Goal: Task Accomplishment & Management: Use online tool/utility

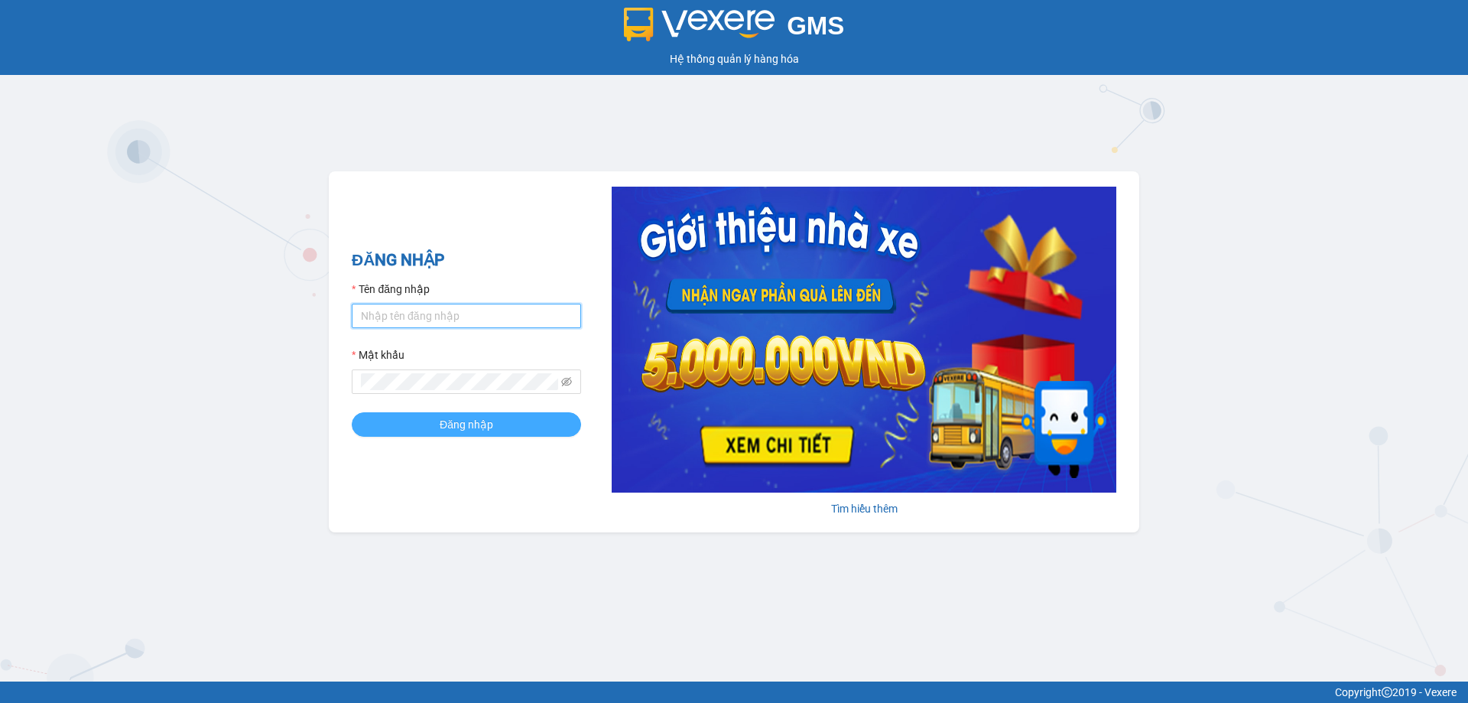
type input "bagahophong.tuanhung"
click at [458, 420] on span "Đăng nhập" at bounding box center [467, 424] width 54 height 17
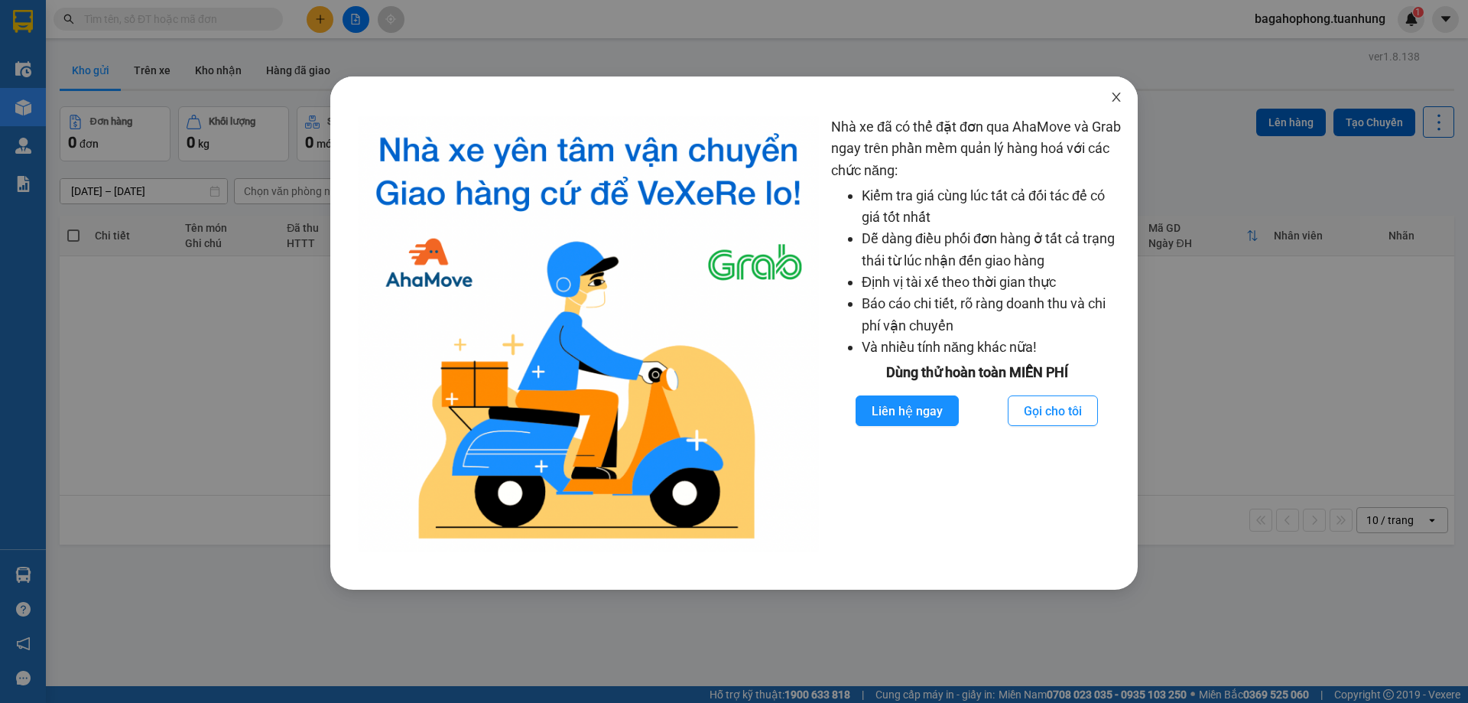
click at [1113, 94] on icon "close" at bounding box center [1116, 97] width 8 height 9
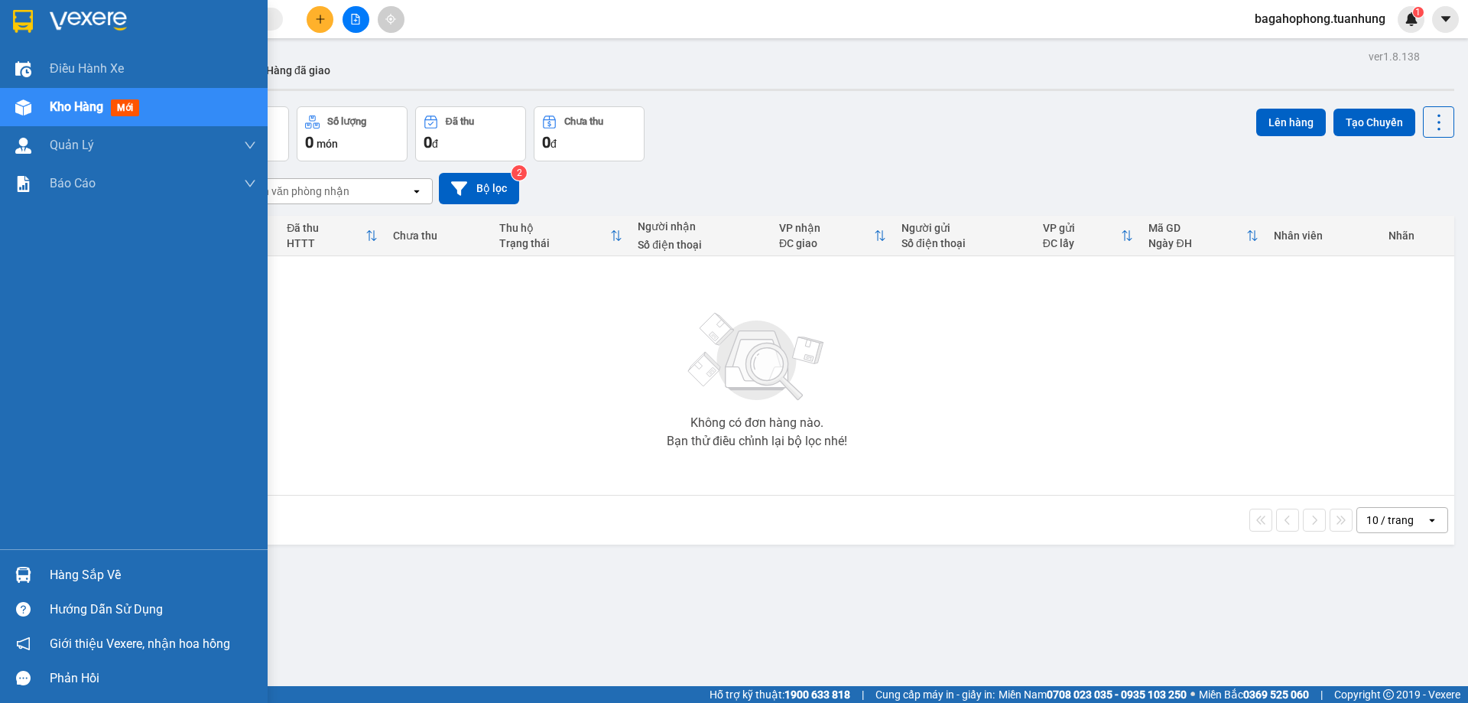
click at [143, 573] on div "Hàng sắp về" at bounding box center [153, 575] width 206 height 23
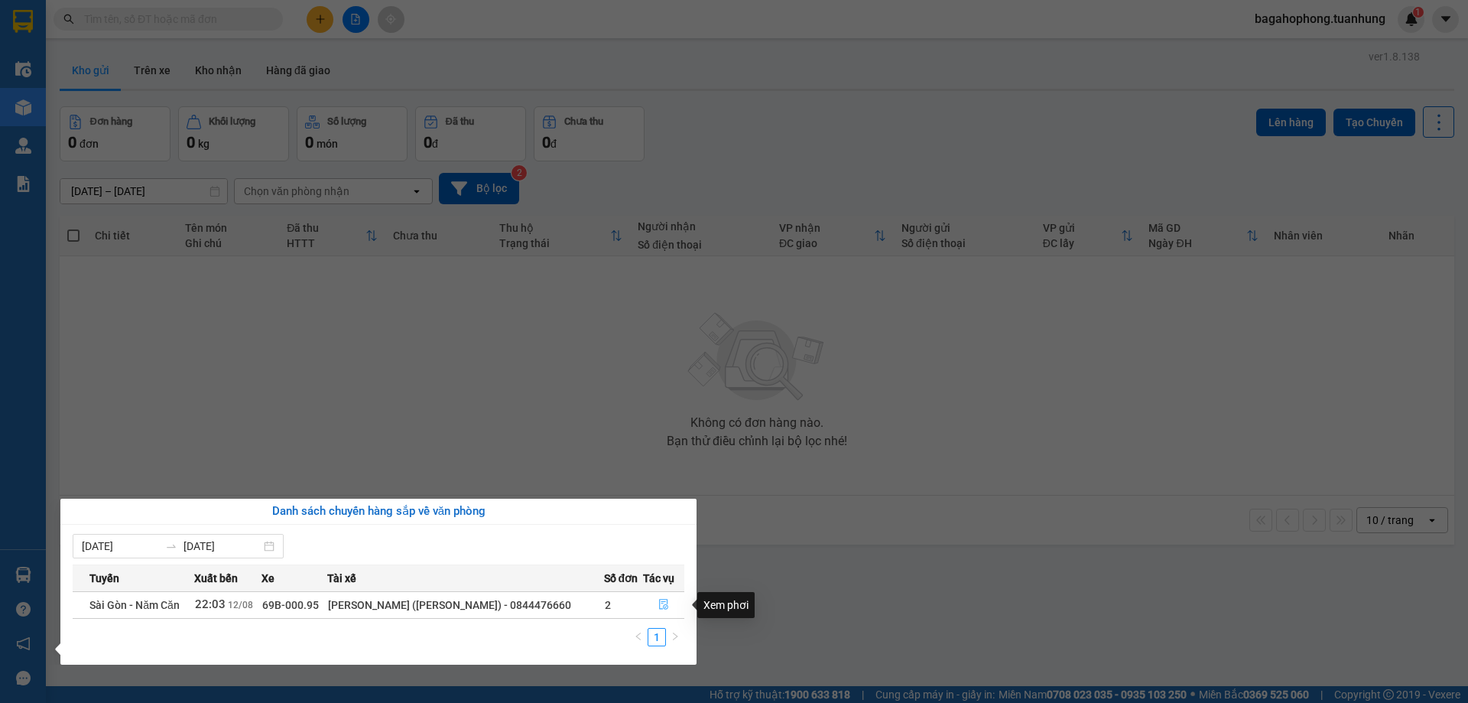
click at [659, 601] on icon "file-done" at bounding box center [663, 604] width 11 height 11
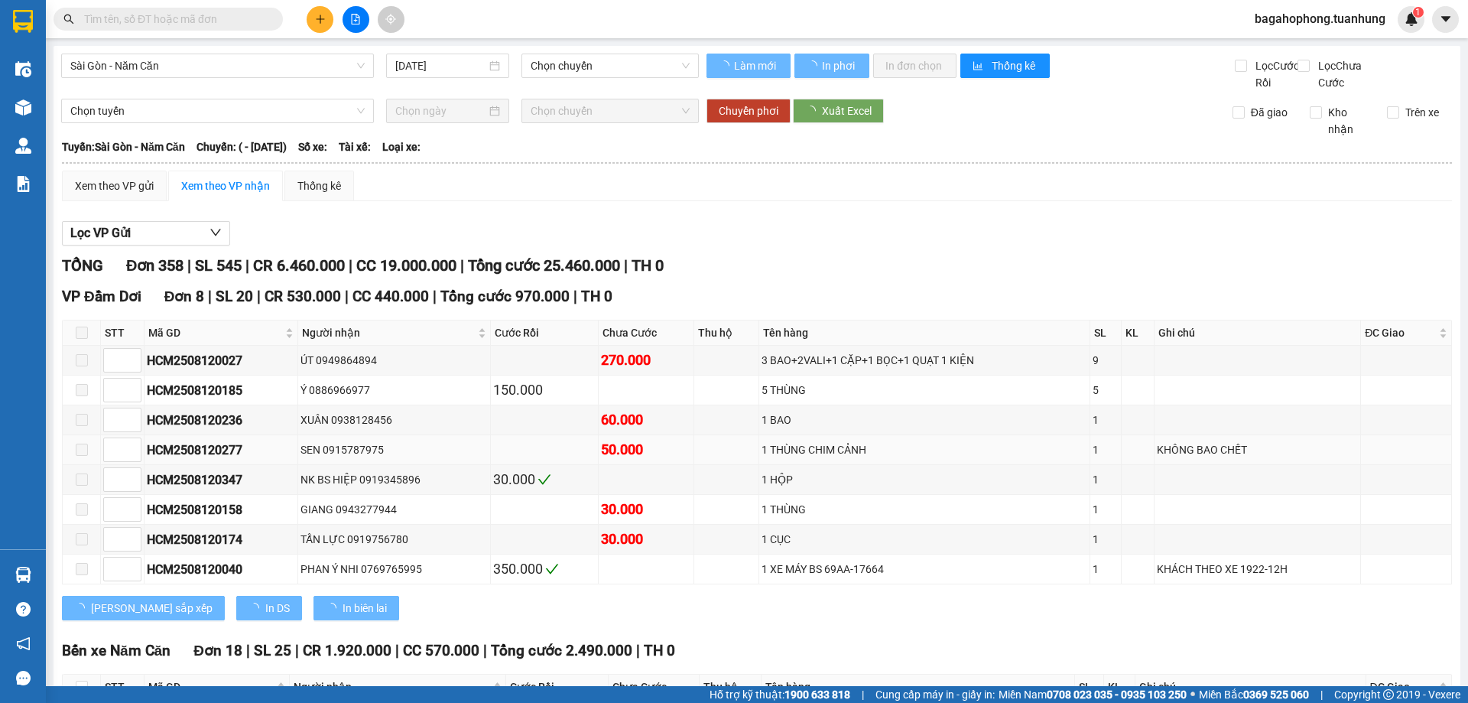
type input "[DATE]"
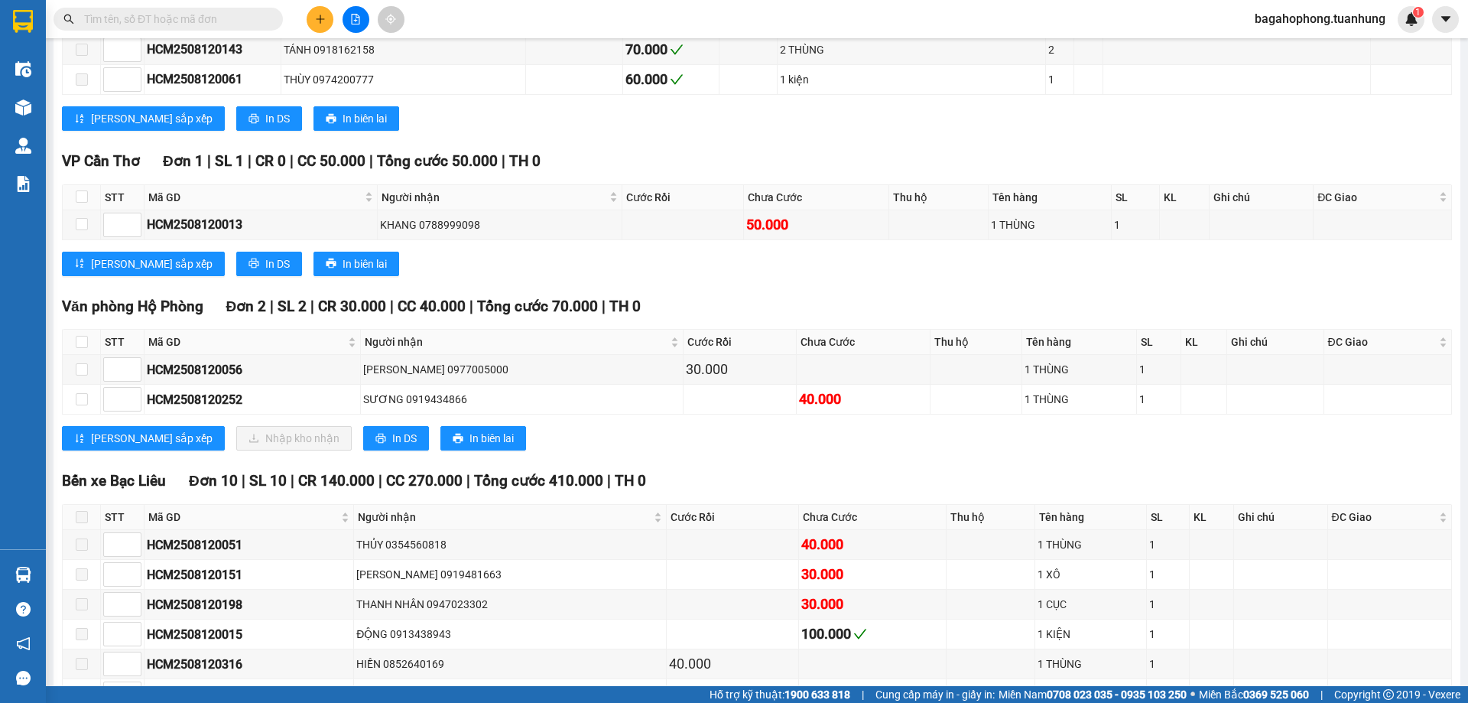
scroll to position [9864, 0]
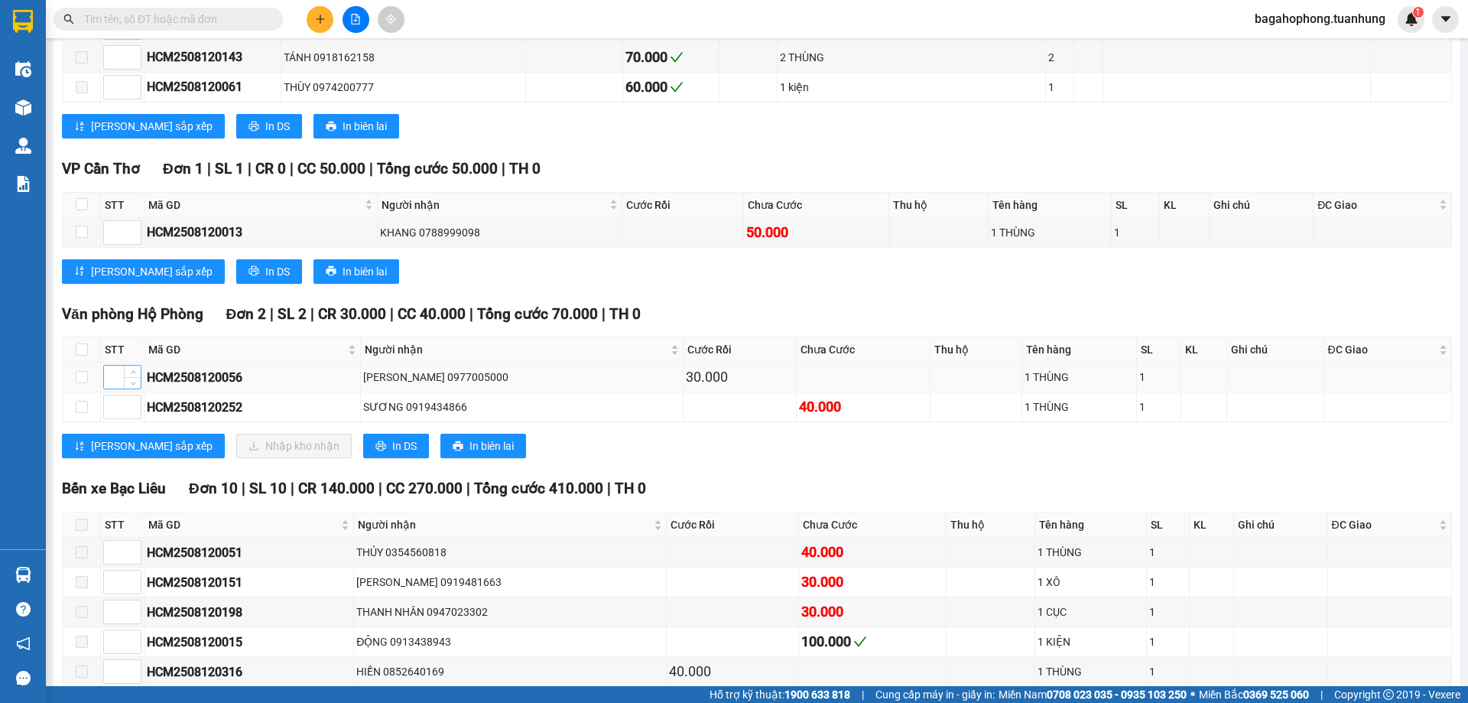
click at [103, 389] on div at bounding box center [122, 377] width 38 height 24
drag, startPoint x: 81, startPoint y: 389, endPoint x: 93, endPoint y: 397, distance: 14.4
click at [93, 392] on td at bounding box center [82, 377] width 38 height 30
click at [88, 362] on th at bounding box center [82, 349] width 38 height 25
click at [76, 383] on input "checkbox" at bounding box center [82, 377] width 12 height 12
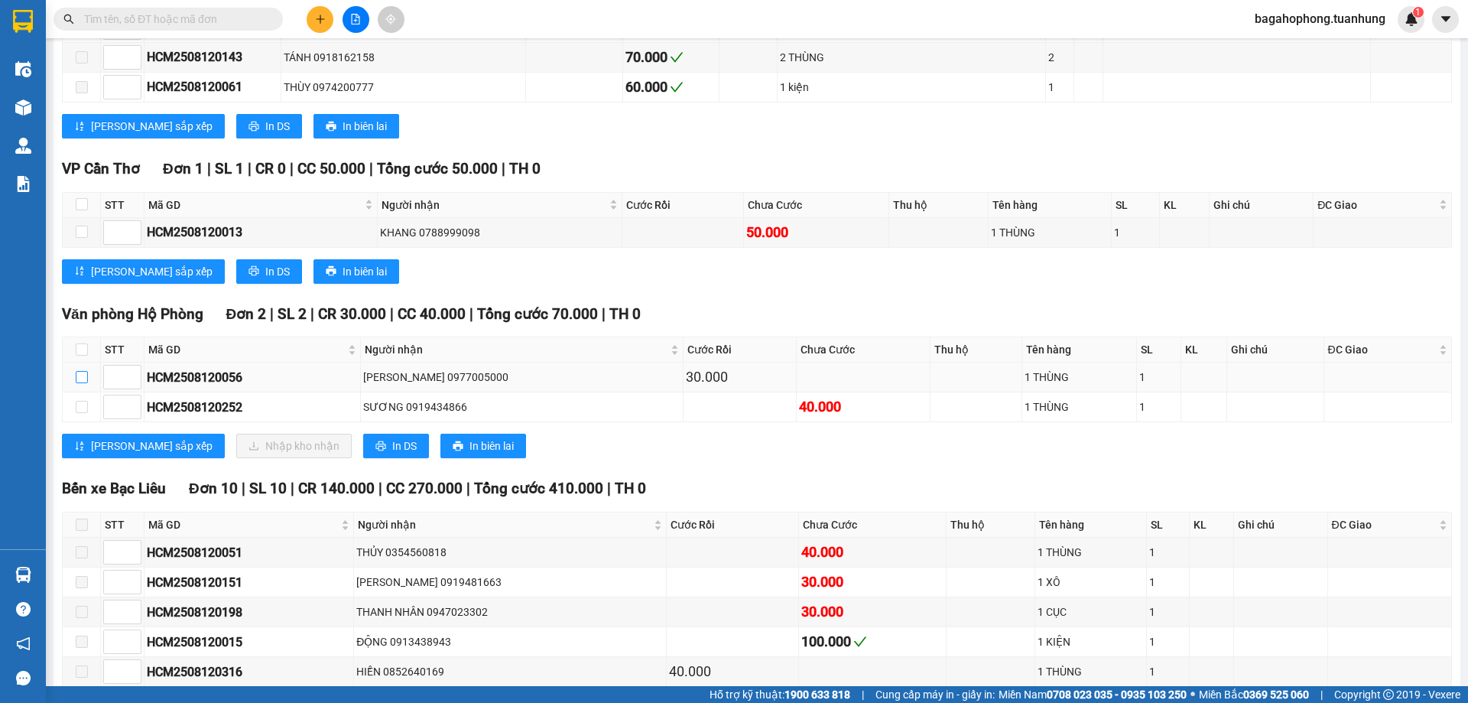
drag, startPoint x: 77, startPoint y: 389, endPoint x: 60, endPoint y: 382, distance: 18.2
click at [79, 383] on input "checkbox" at bounding box center [82, 377] width 12 height 12
checkbox input "false"
drag, startPoint x: 78, startPoint y: 421, endPoint x: 119, endPoint y: 406, distance: 43.1
click at [80, 413] on input "checkbox" at bounding box center [82, 407] width 12 height 12
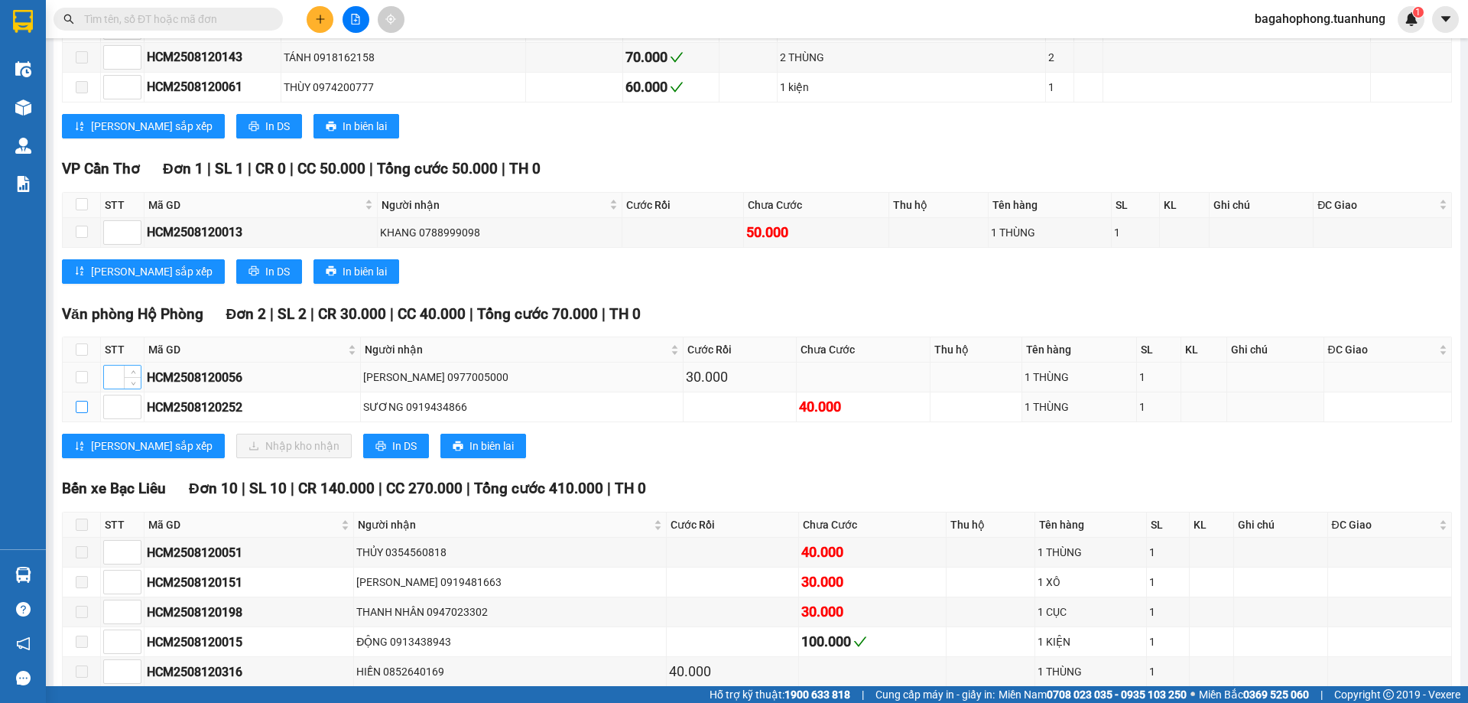
checkbox input "true"
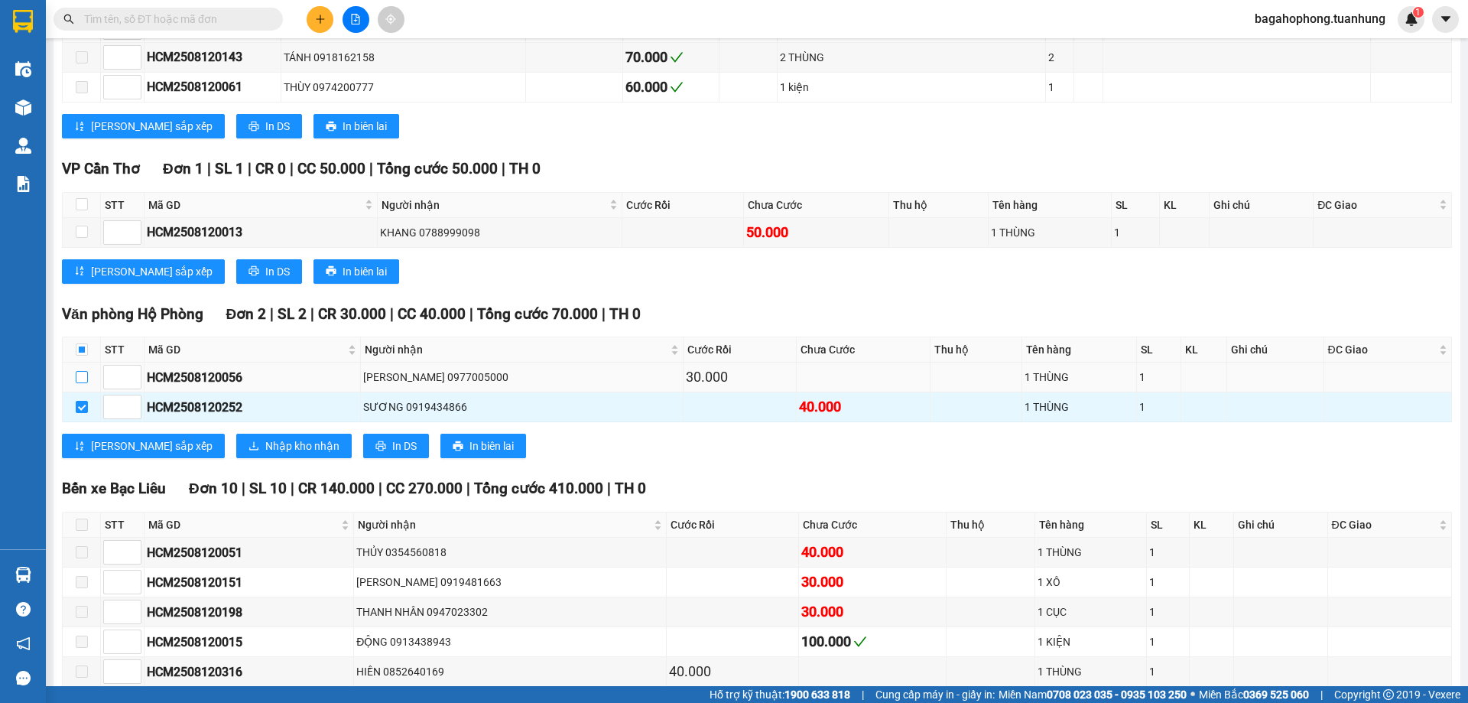
click at [77, 383] on input "checkbox" at bounding box center [82, 377] width 12 height 12
checkbox input "true"
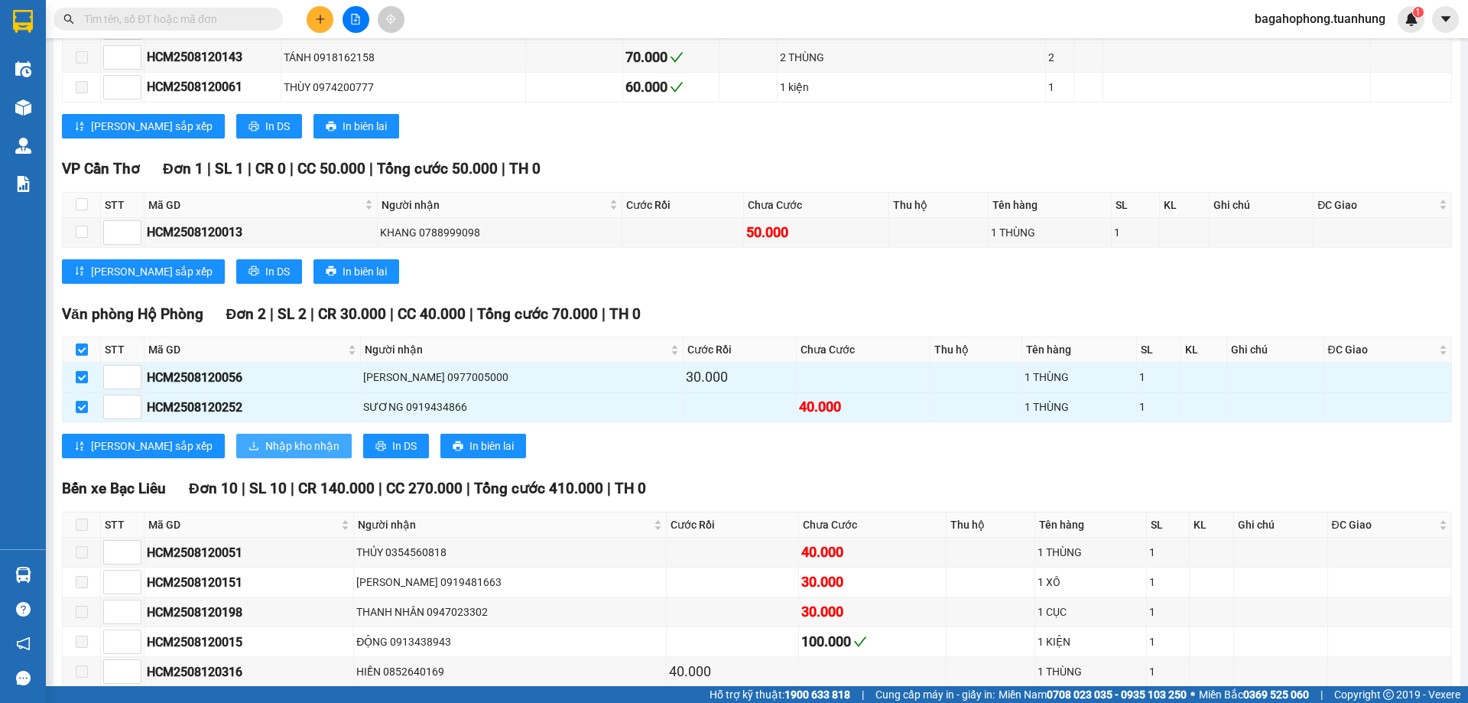
click at [265, 454] on span "Nhập kho nhận" at bounding box center [302, 445] width 74 height 17
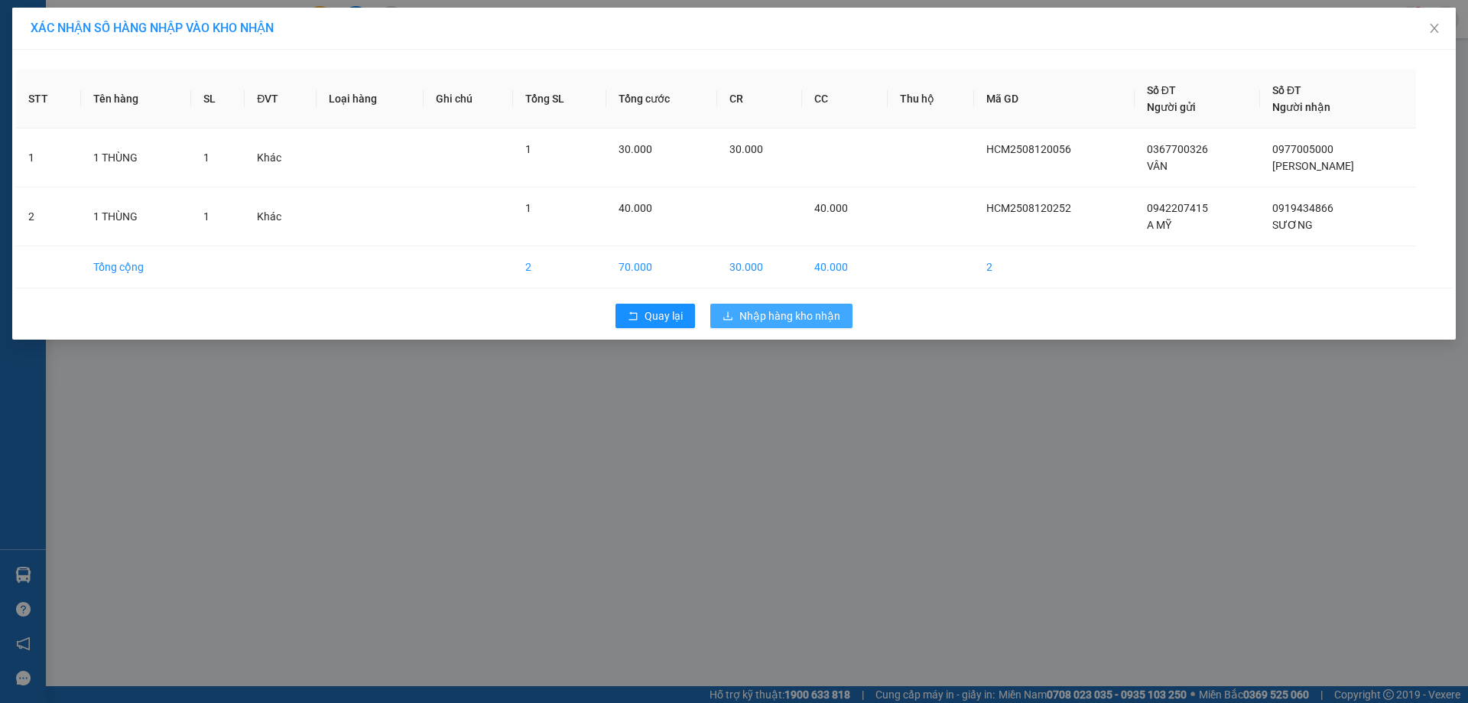
click at [772, 313] on span "Nhập hàng kho nhận" at bounding box center [789, 315] width 101 height 17
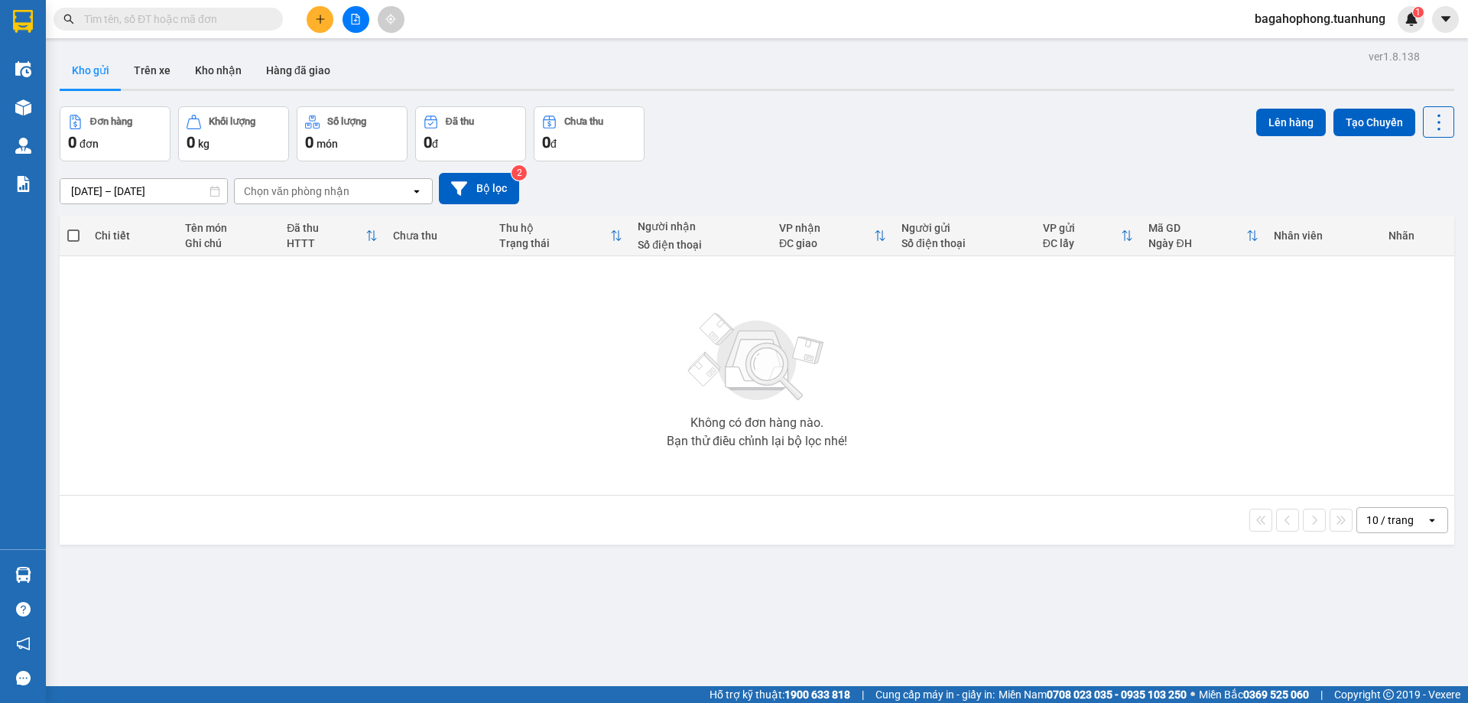
click at [212, 15] on input "text" at bounding box center [174, 19] width 180 height 17
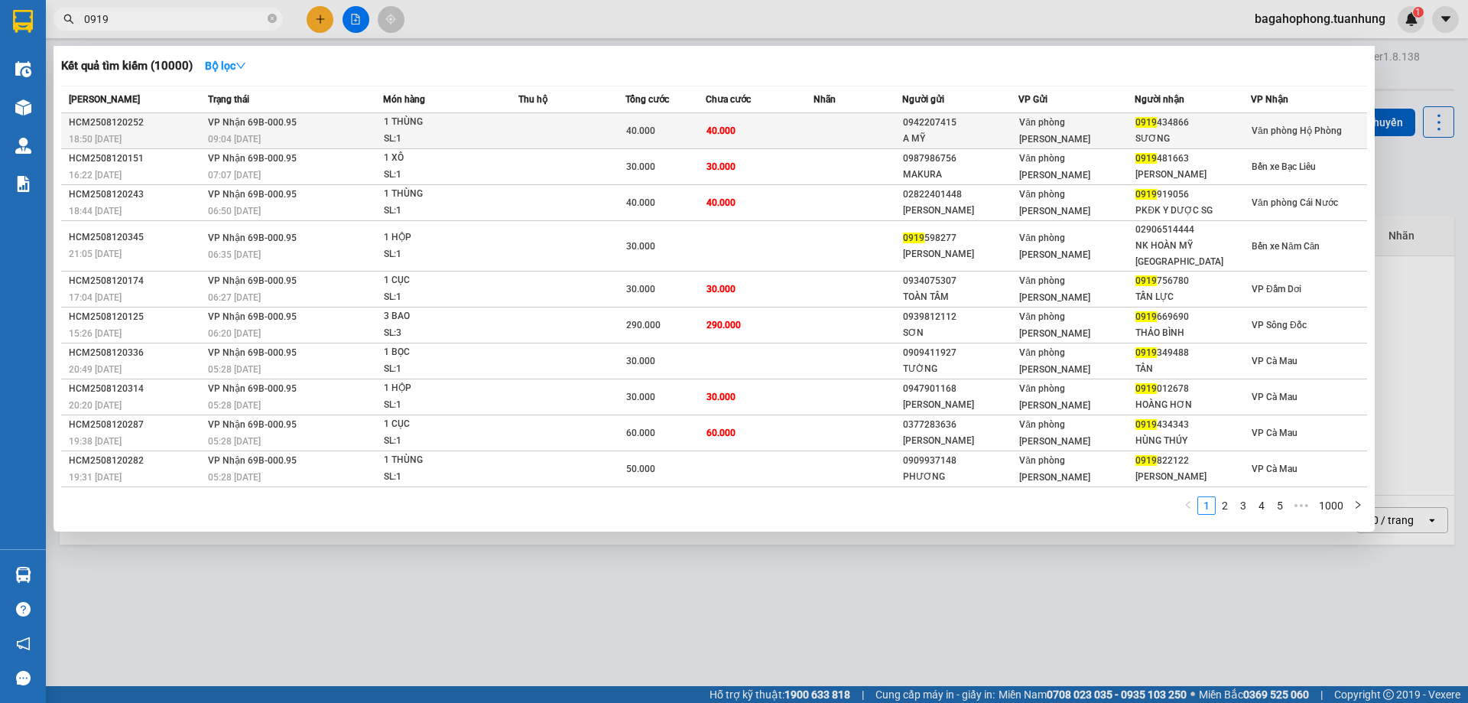
type input "0919"
click at [258, 122] on span "VP Nhận 69B-000.95" at bounding box center [252, 122] width 89 height 11
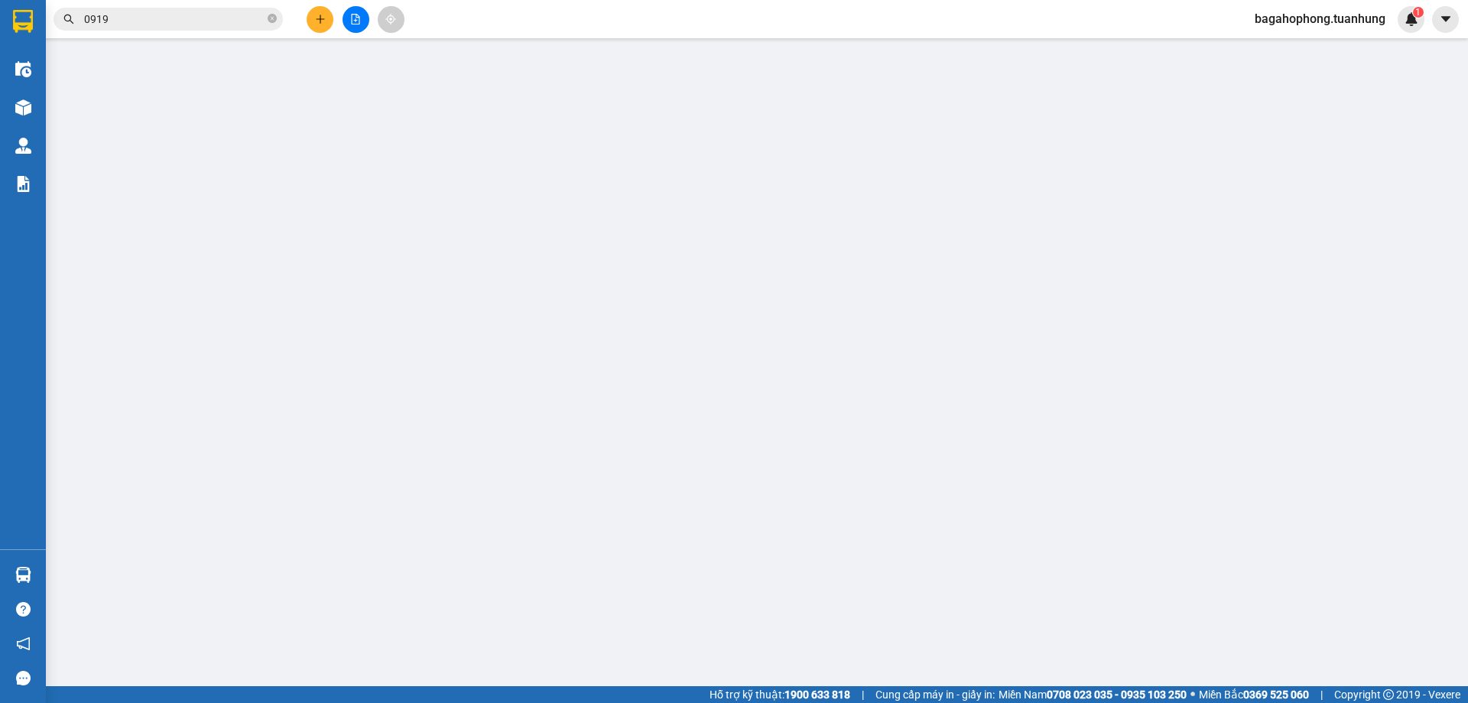
type input "0942207415"
type input "A MỸ"
type input "0919434866"
type input "SƯƠNG"
type input "40.000"
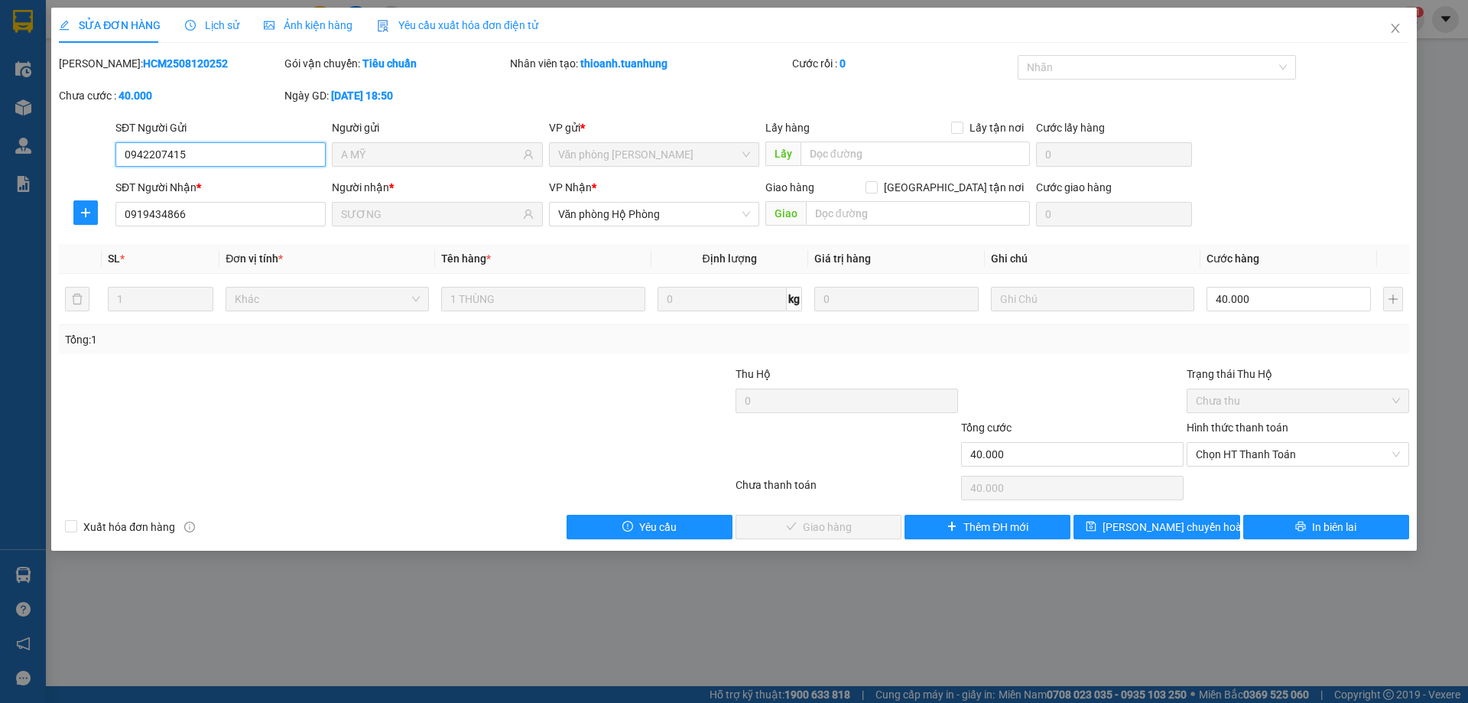
drag, startPoint x: 1308, startPoint y: 449, endPoint x: 1260, endPoint y: 506, distance: 74.4
click at [1299, 461] on span "Chọn HT Thanh Toán" at bounding box center [1298, 454] width 204 height 23
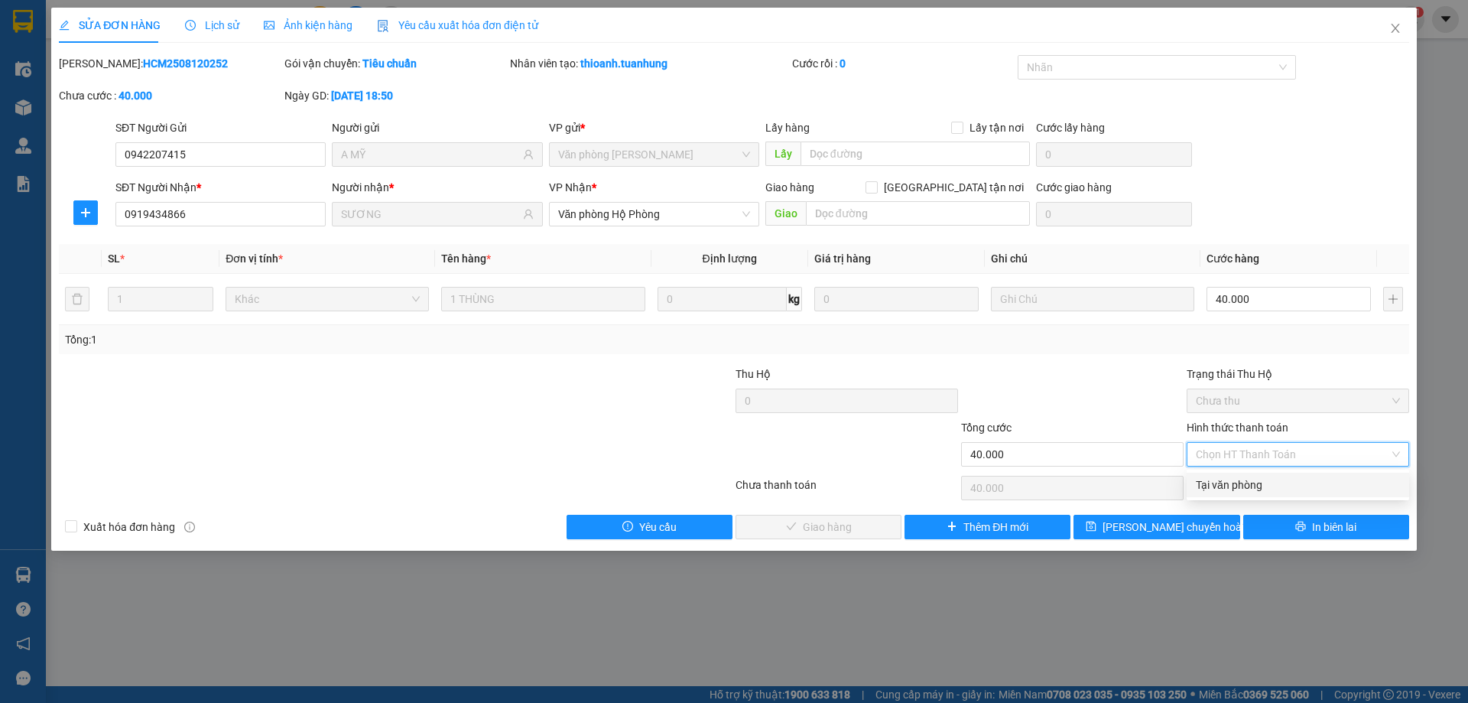
drag, startPoint x: 1263, startPoint y: 486, endPoint x: 1236, endPoint y: 498, distance: 30.1
click at [1263, 485] on div "Tại văn phòng" at bounding box center [1298, 484] width 204 height 17
type input "0"
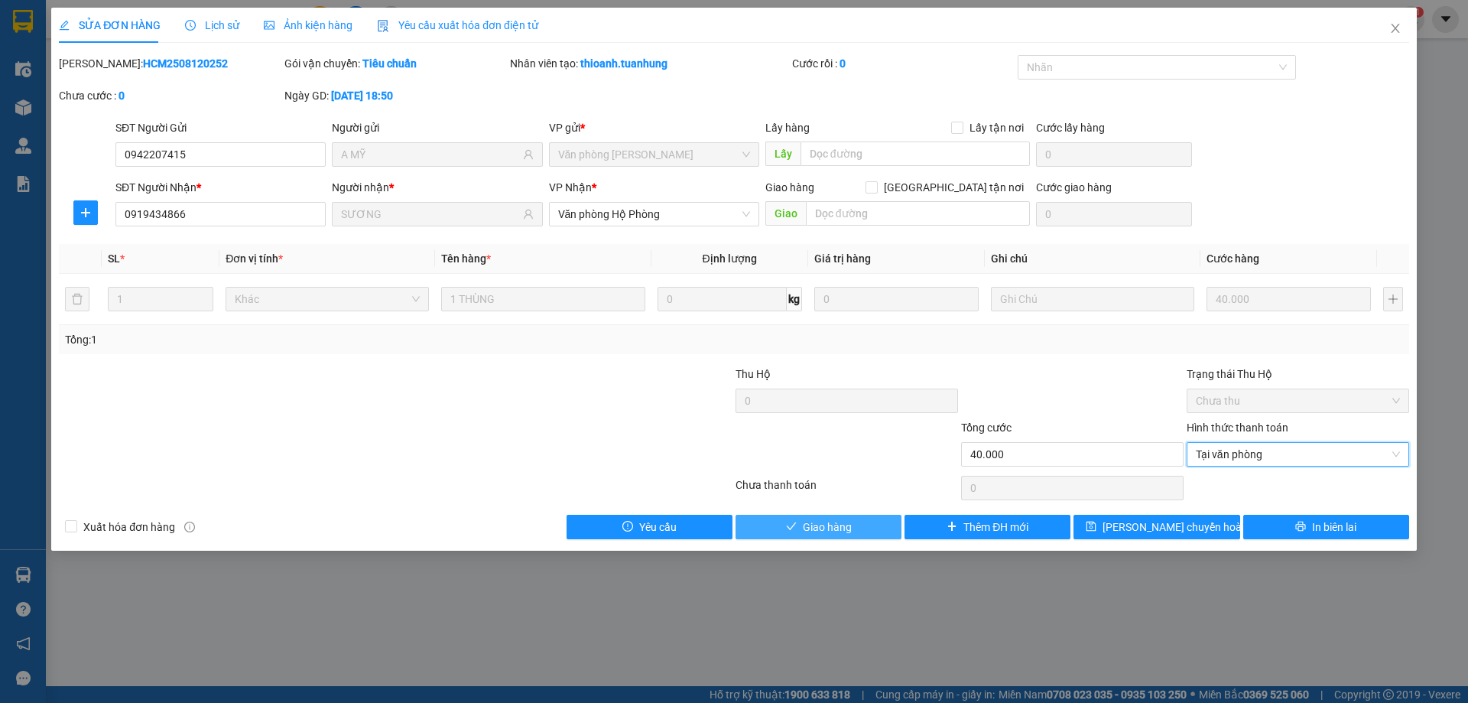
click at [827, 521] on span "Giao hàng" at bounding box center [827, 526] width 49 height 17
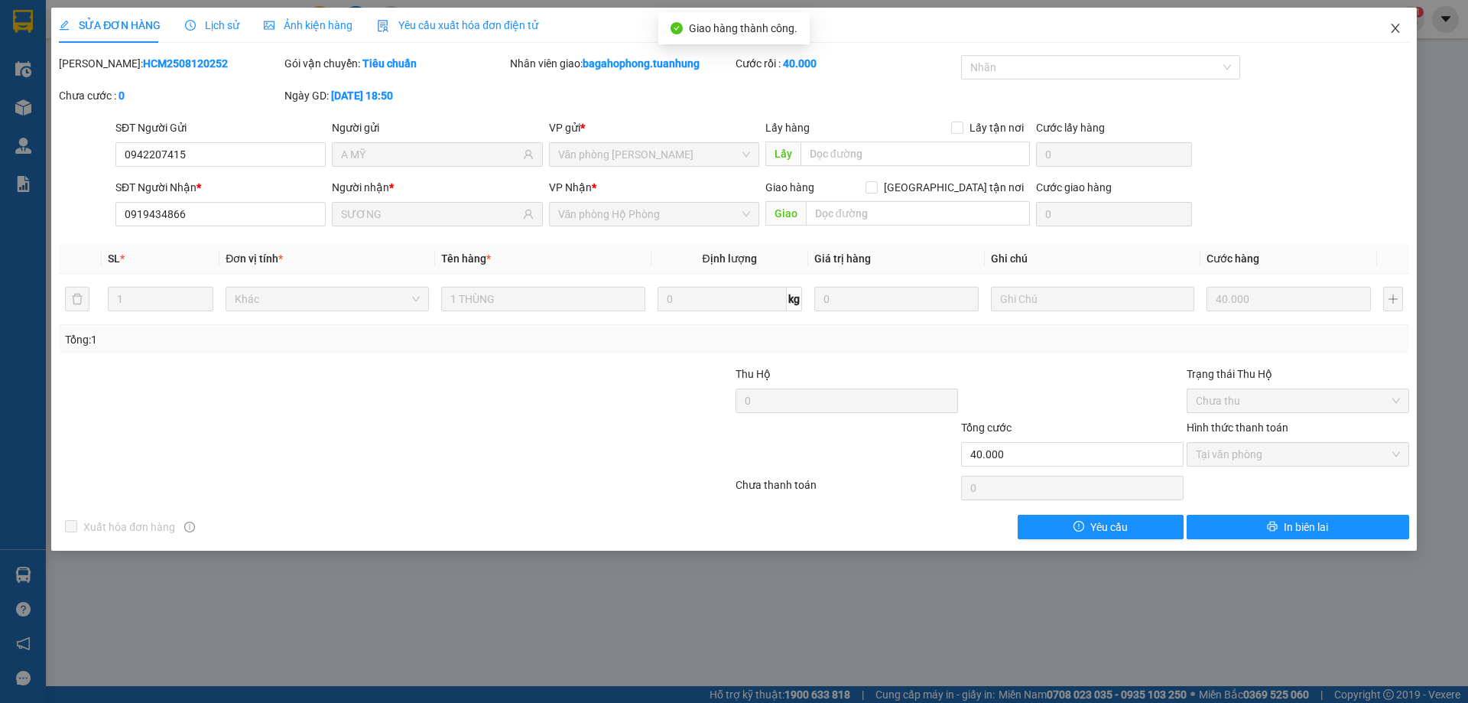
click at [1395, 33] on icon "close" at bounding box center [1395, 28] width 12 height 12
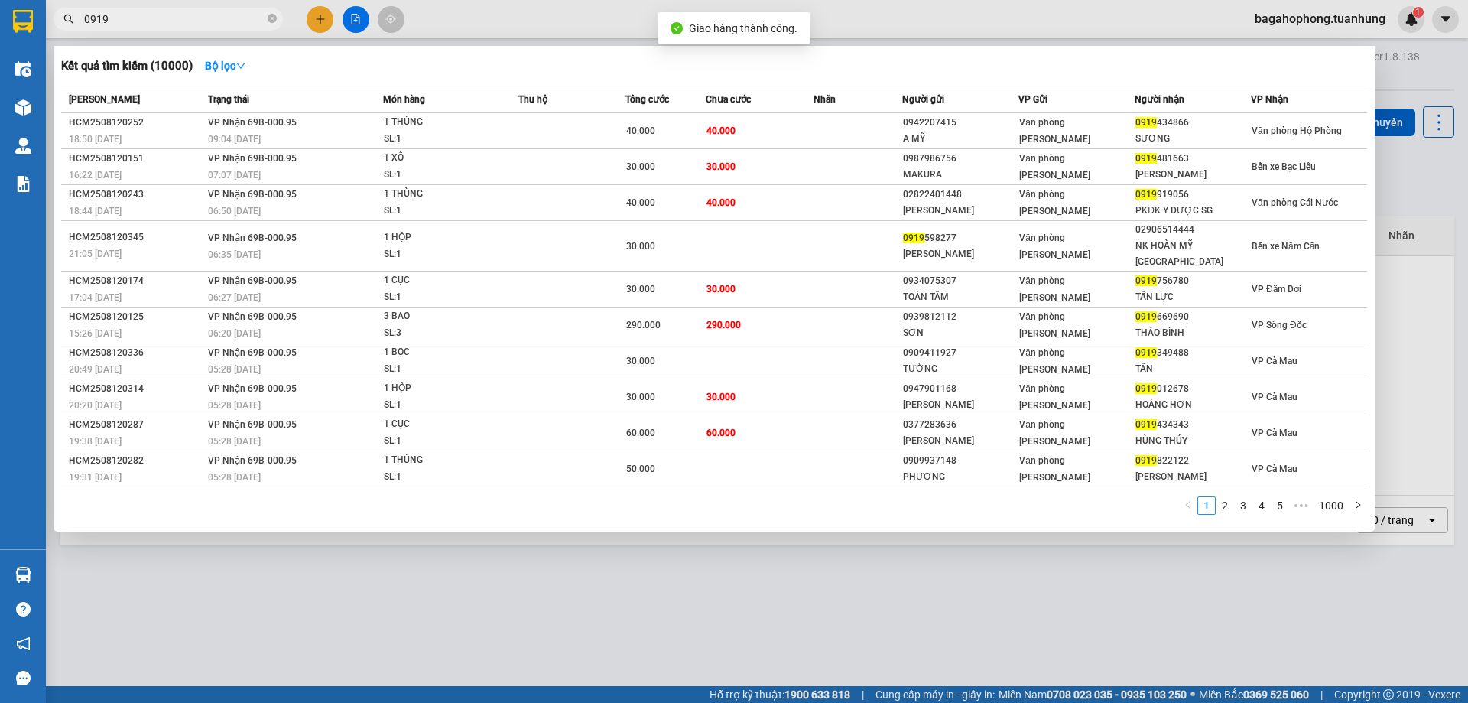
click at [151, 17] on input "0919" at bounding box center [174, 19] width 180 height 17
type input "0"
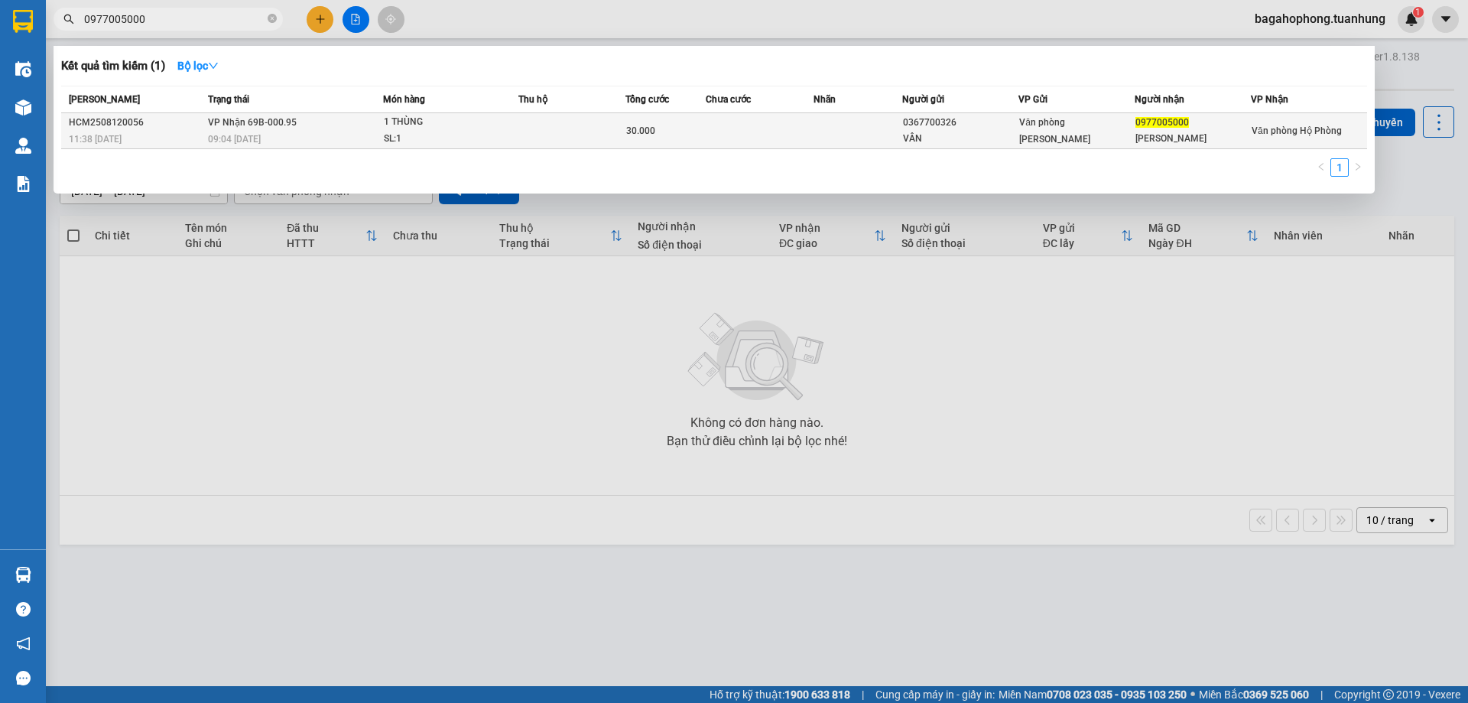
type input "0977005000"
click at [418, 113] on td "1 THÙNG SL: 1" at bounding box center [451, 131] width 136 height 36
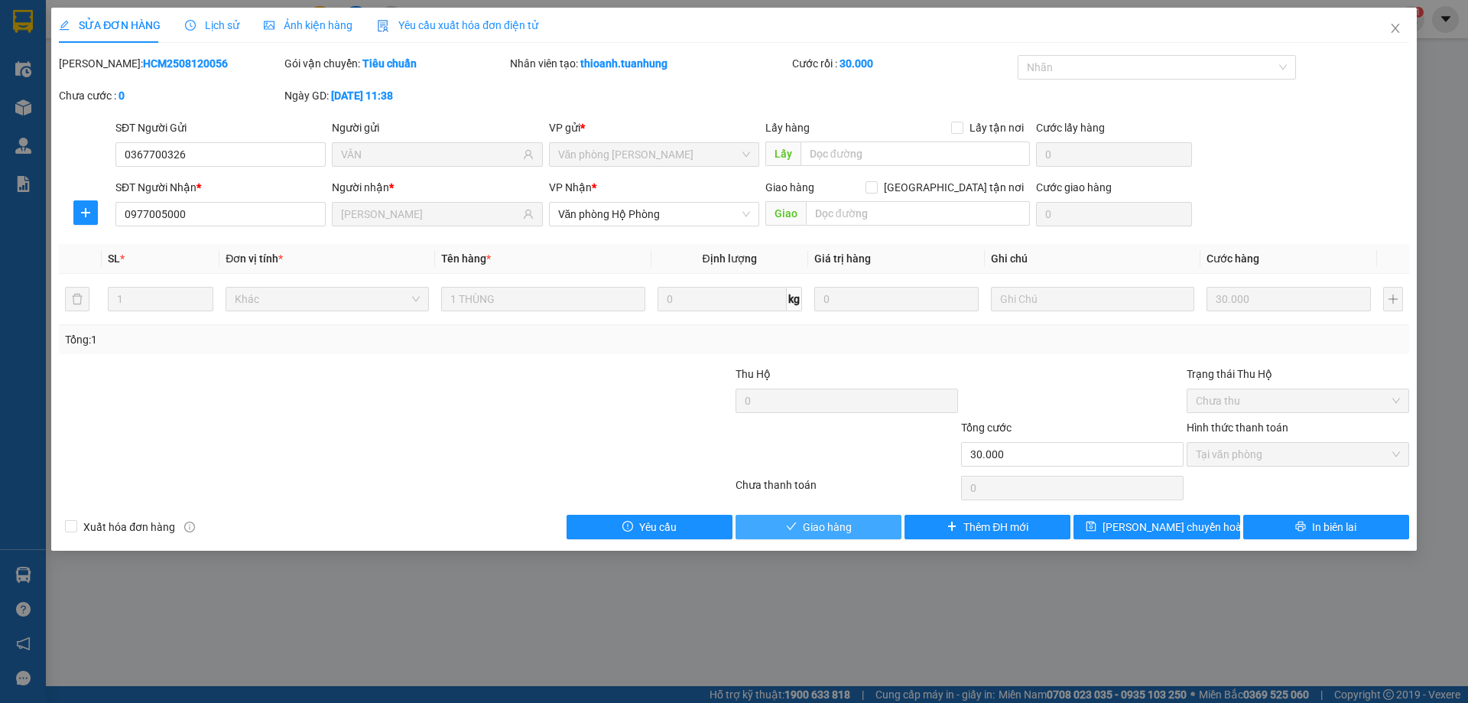
click at [885, 526] on button "Giao hàng" at bounding box center [819, 527] width 166 height 24
